Goal: Information Seeking & Learning: Learn about a topic

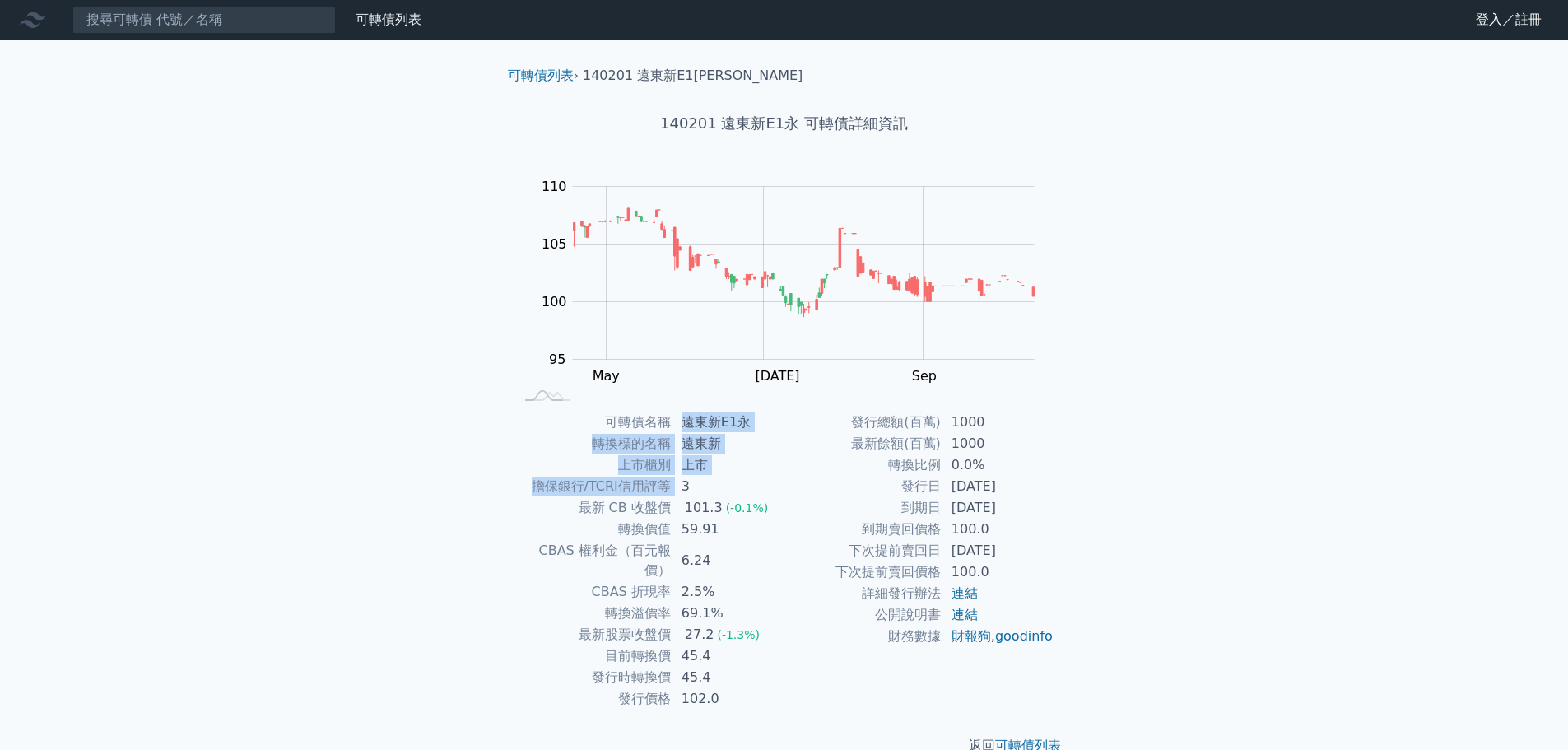
drag, startPoint x: 682, startPoint y: 417, endPoint x: 684, endPoint y: 486, distance: 69.0
click at [684, 486] on tbody "可轉債名稱 遠東新E1永 轉換標的名稱 遠東新 上市櫃別 上市 擔保銀行/TCRI信用評等 3 最新 CB 收盤價 101.3 (-0.1%) 轉換價值 59…" at bounding box center [649, 561] width 270 height 298
click at [684, 486] on td "3" at bounding box center [728, 487] width 112 height 21
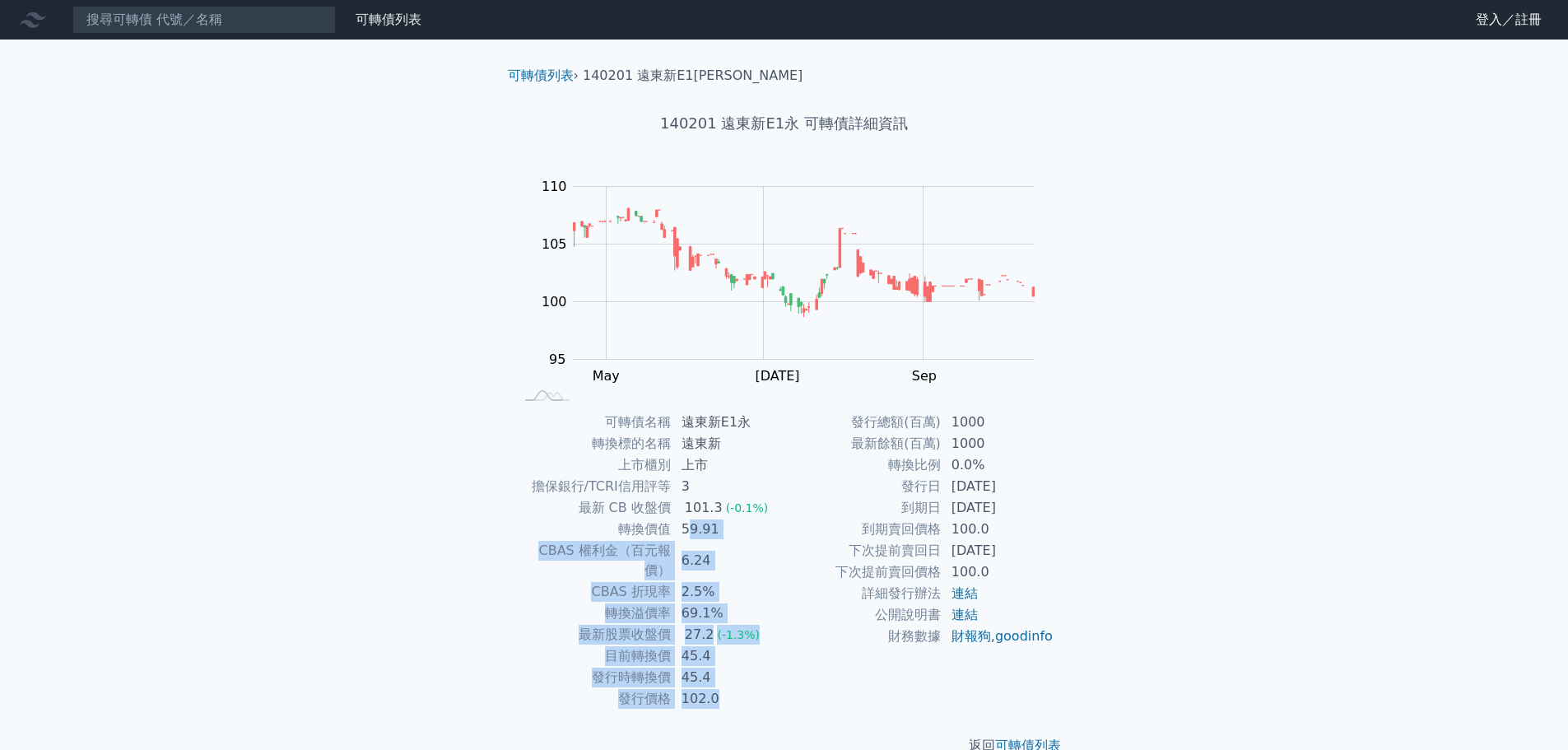
drag, startPoint x: 685, startPoint y: 529, endPoint x: 762, endPoint y: 687, distance: 175.8
click at [762, 687] on tbody "可轉債名稱 遠東新E1永 轉換標的名稱 遠東新 上市櫃別 上市 擔保銀行/TCRI信用評等 3 最新 CB 收盤價 101.3 (-0.1%) 轉換價值 59…" at bounding box center [649, 561] width 270 height 298
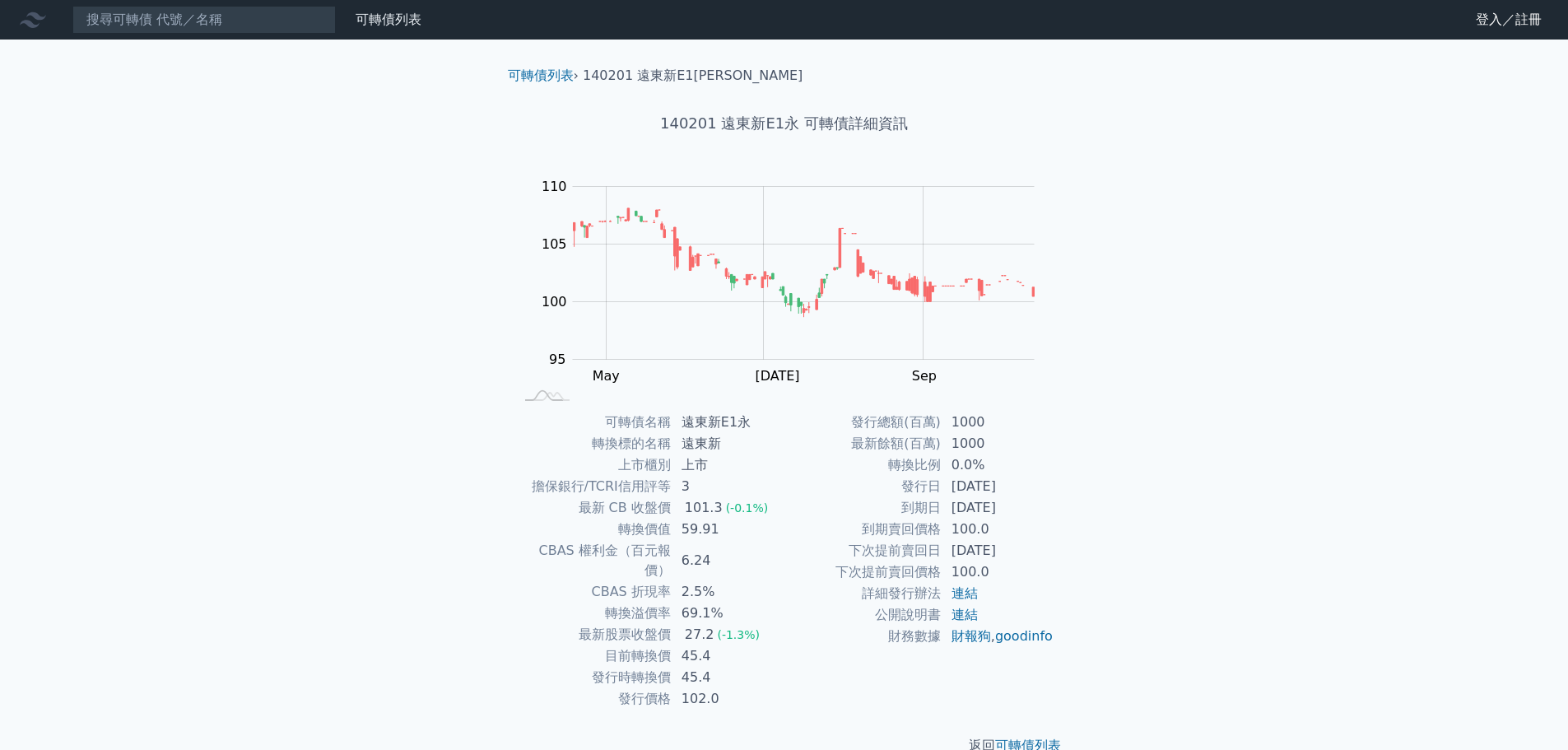
click at [819, 674] on div "發行總額(百萬) 1000 最新餘額(百萬) 1000 轉換比例 0.0% 發行日 [DATE] 到期日 [DATE] 到期賣回價格 100.0 下次提前賣回…" at bounding box center [919, 561] width 270 height 298
drag, startPoint x: 665, startPoint y: 126, endPoint x: 706, endPoint y: 125, distance: 41.0
click at [706, 125] on h1 "140201 遠東新E1永 可轉債詳細資訊" at bounding box center [784, 123] width 580 height 23
drag, startPoint x: 714, startPoint y: 127, endPoint x: 667, endPoint y: 126, distance: 47.0
click at [667, 126] on h1 "140201 遠東新E1永 可轉債詳細資訊" at bounding box center [784, 123] width 580 height 23
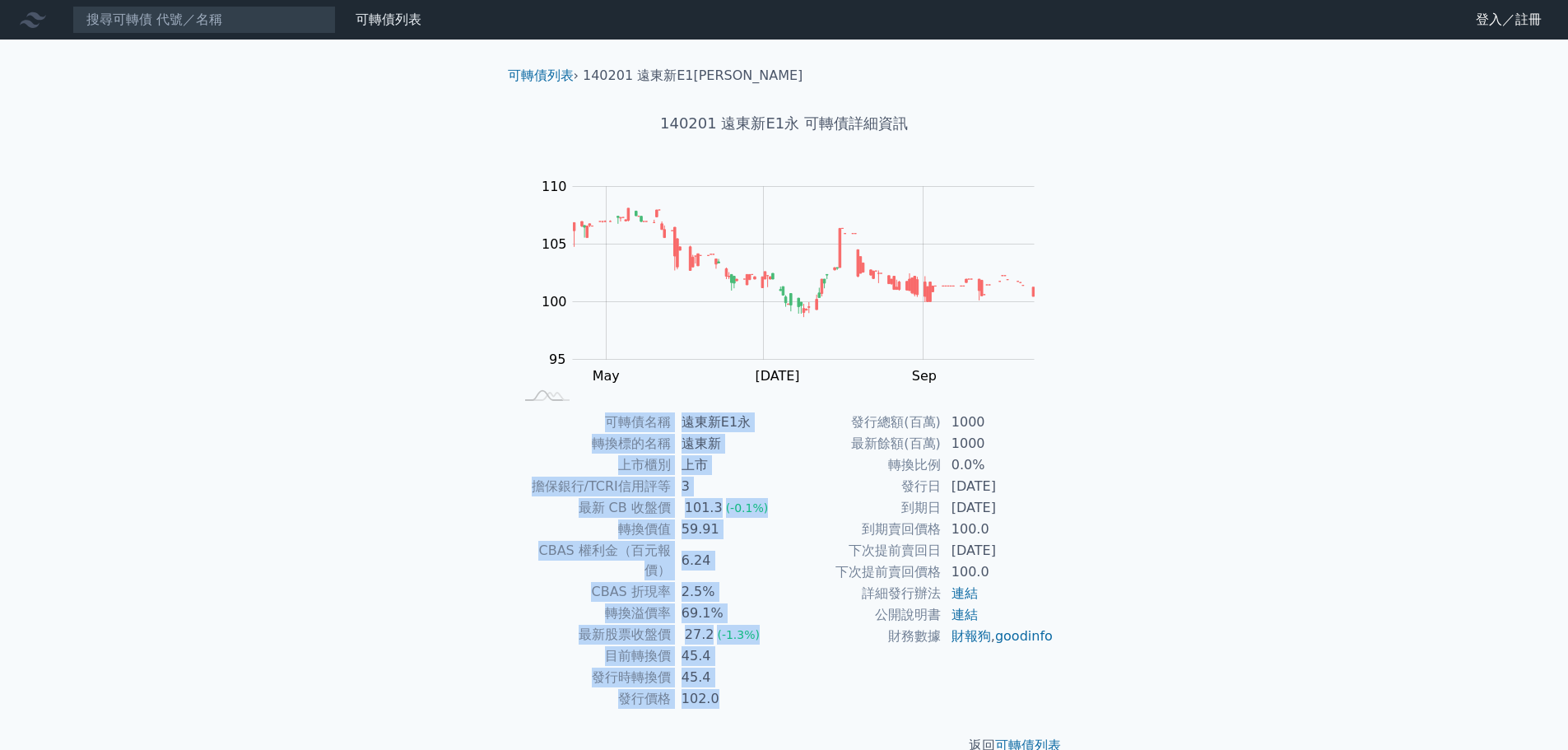
drag, startPoint x: 610, startPoint y: 421, endPoint x: 732, endPoint y: 684, distance: 289.9
click at [732, 684] on tbody "可轉債名稱 遠東新E1永 轉換標的名稱 遠東新 上市櫃別 上市 擔保銀行/TCRI信用評等 3 最新 CB 收盤價 101.3 (-0.1%) 轉換價值 59…" at bounding box center [649, 561] width 270 height 298
click at [732, 688] on td "102.0" at bounding box center [728, 699] width 112 height 21
drag, startPoint x: 714, startPoint y: 678, endPoint x: 571, endPoint y: 424, distance: 291.5
click at [571, 424] on tbody "可轉債名稱 遠東新E1永 轉換標的名稱 遠東新 上市櫃別 上市 擔保銀行/TCRI信用評等 3 最新 CB 收盤價 101.3 (-0.1%) 轉換價值 59…" at bounding box center [649, 561] width 270 height 298
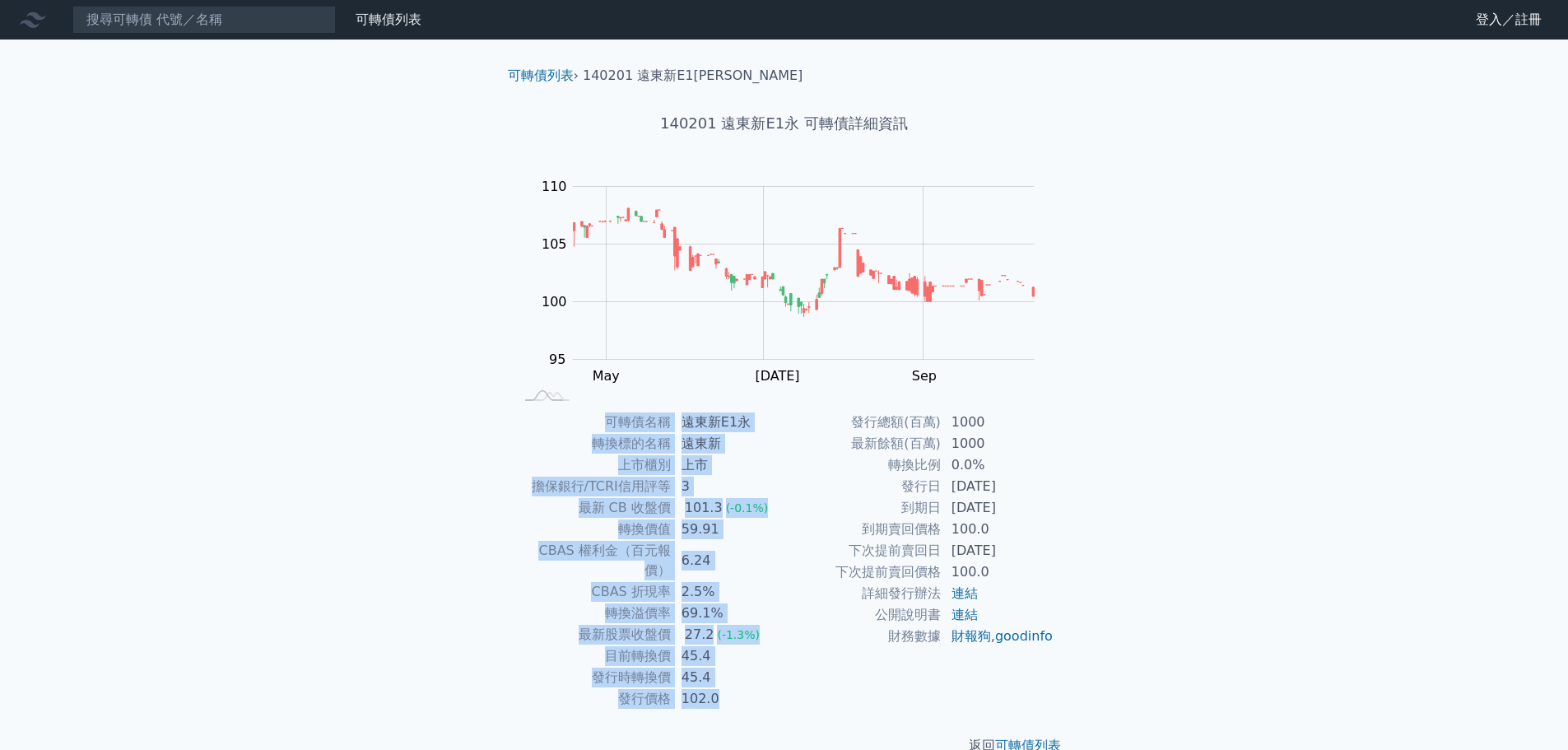
click at [569, 434] on td "轉換標的名稱" at bounding box center [593, 443] width 158 height 21
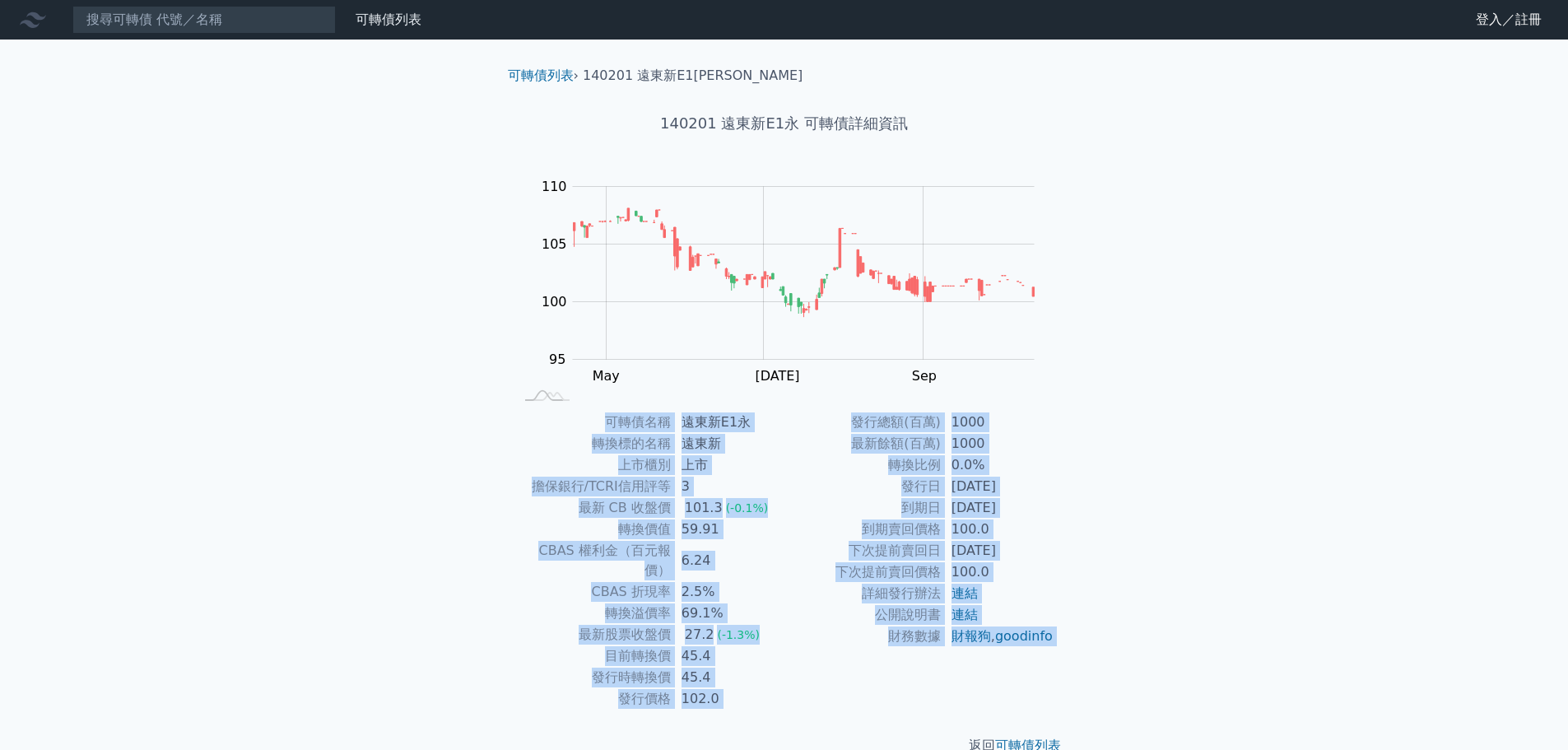
drag, startPoint x: 574, startPoint y: 423, endPoint x: 748, endPoint y: 691, distance: 319.5
click at [748, 691] on div "可轉債列表 › 140201 遠東新E1[PERSON_NAME]140201 遠東新E1永 可轉債詳細資訊 Zoom Out 104 94 96 98 10…" at bounding box center [784, 411] width 580 height 742
click at [748, 710] on div "返回 可轉債列表" at bounding box center [784, 745] width 580 height 72
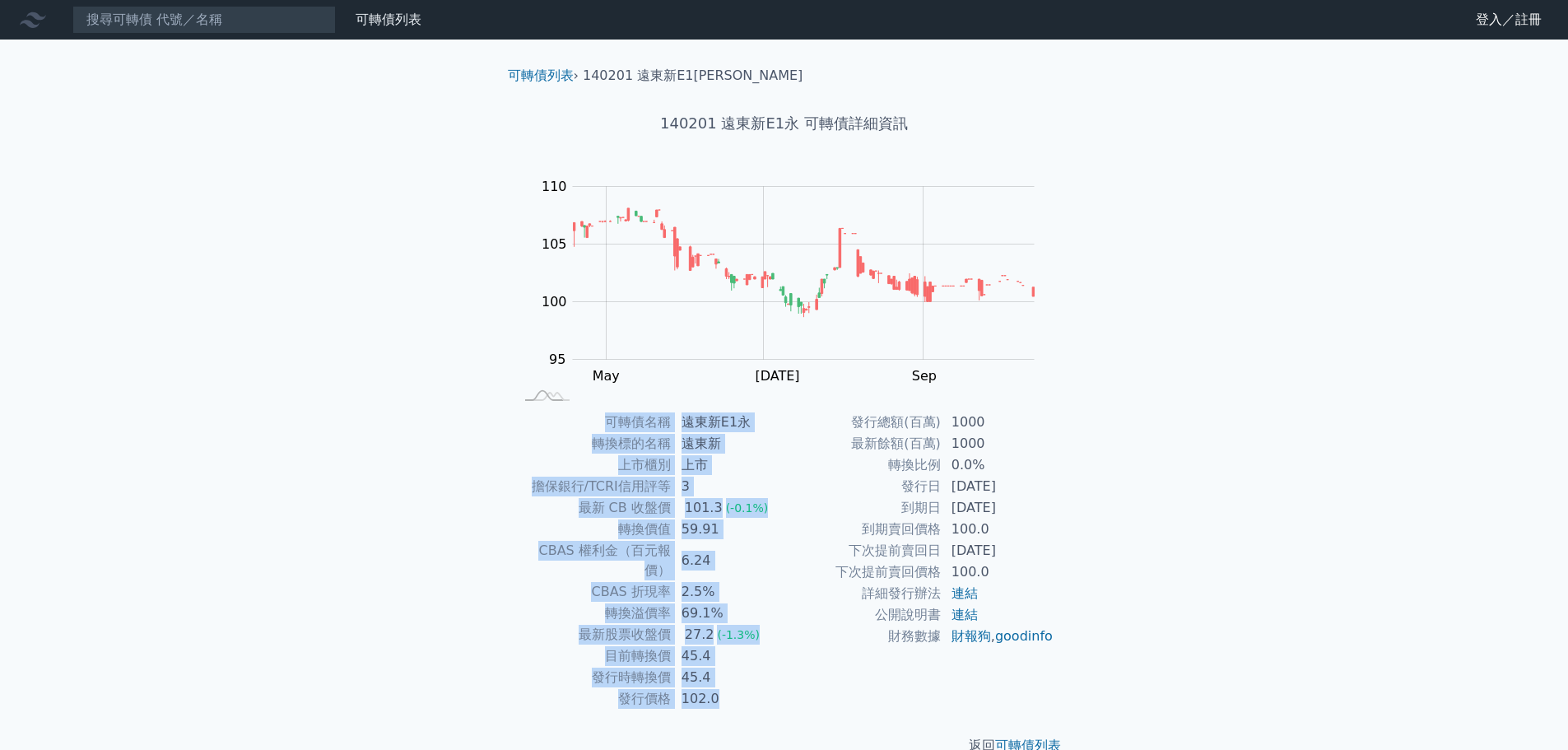
drag, startPoint x: 723, startPoint y: 677, endPoint x: 562, endPoint y: 410, distance: 311.8
click at [562, 410] on div "可轉債列表 › 140201 遠東新E1[PERSON_NAME]140201 遠東新E1永 可轉債詳細資訊 Zoom Out 104 94 96 98 10…" at bounding box center [784, 411] width 580 height 742
